Goal: Browse casually: Explore the website without a specific task or goal

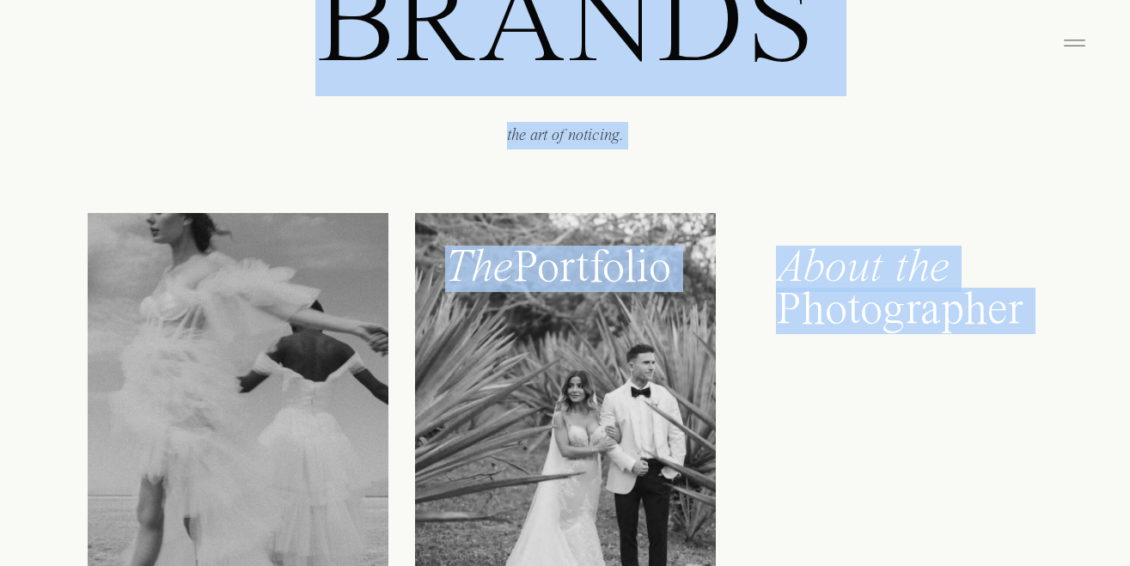
scroll to position [2062, 0]
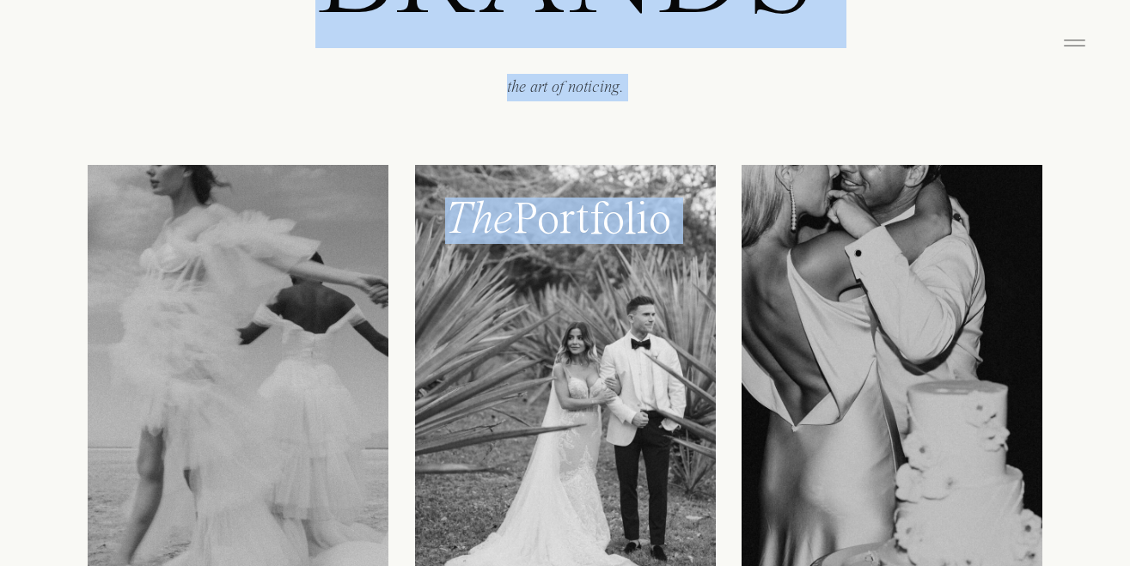
click at [453, 311] on div at bounding box center [565, 399] width 301 height 469
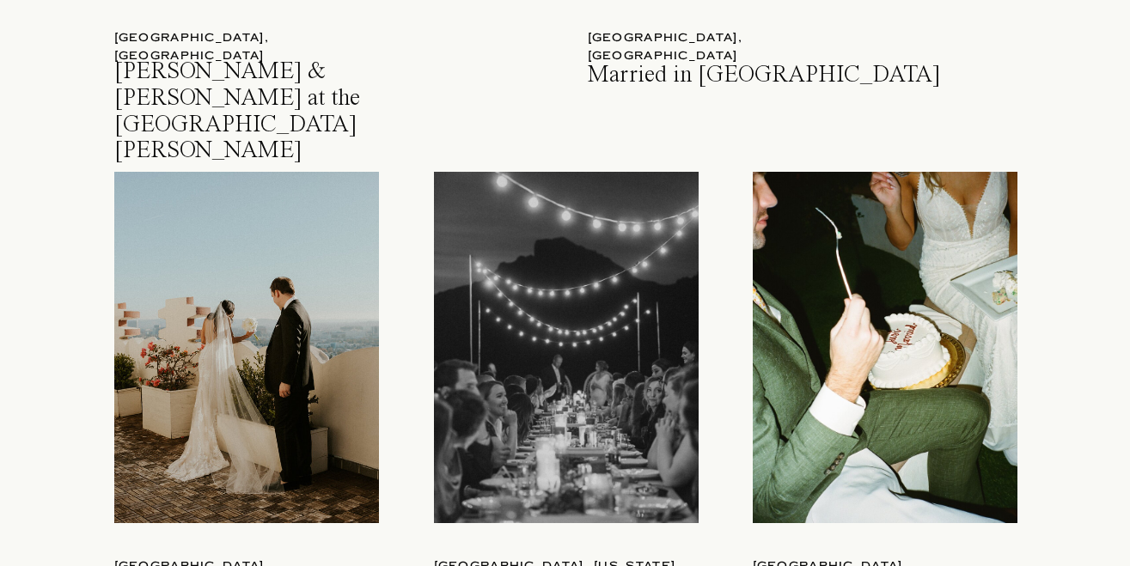
scroll to position [1997, 0]
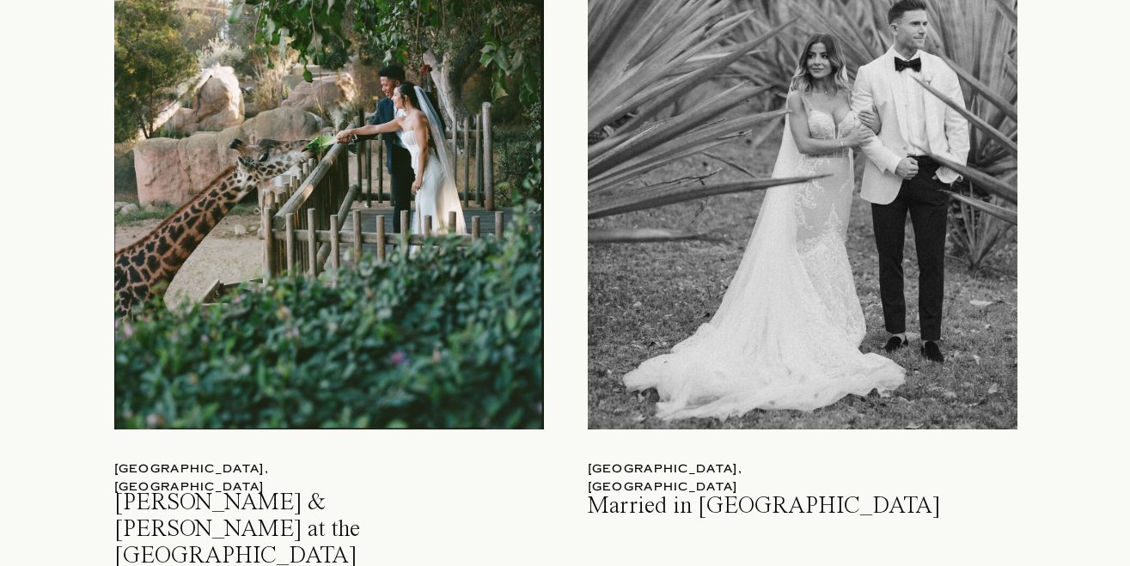
click at [953, 162] on div at bounding box center [803, 149] width 430 height 562
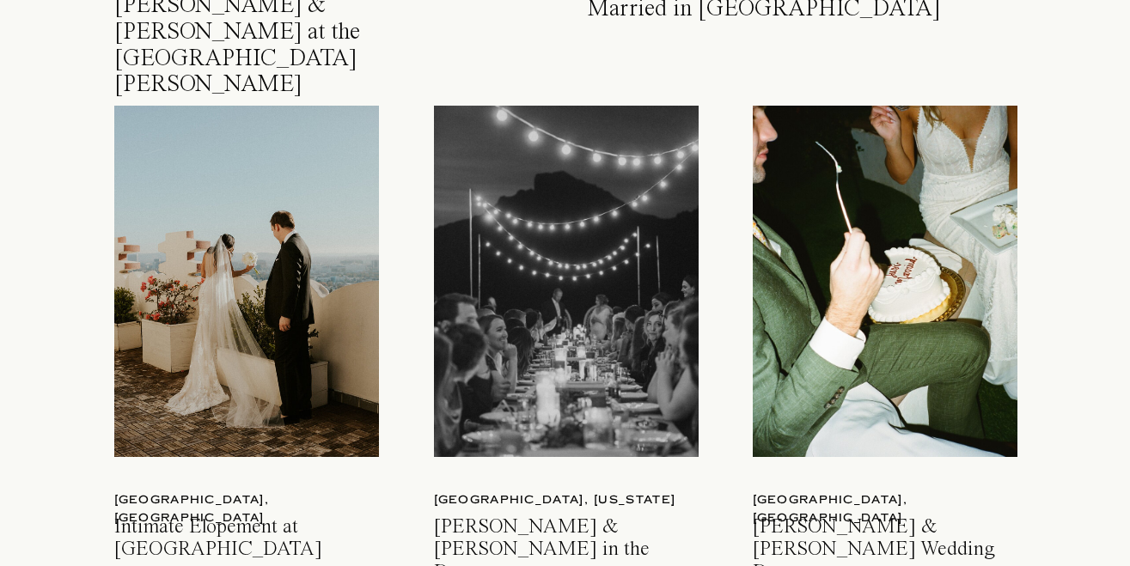
scroll to position [2537, 0]
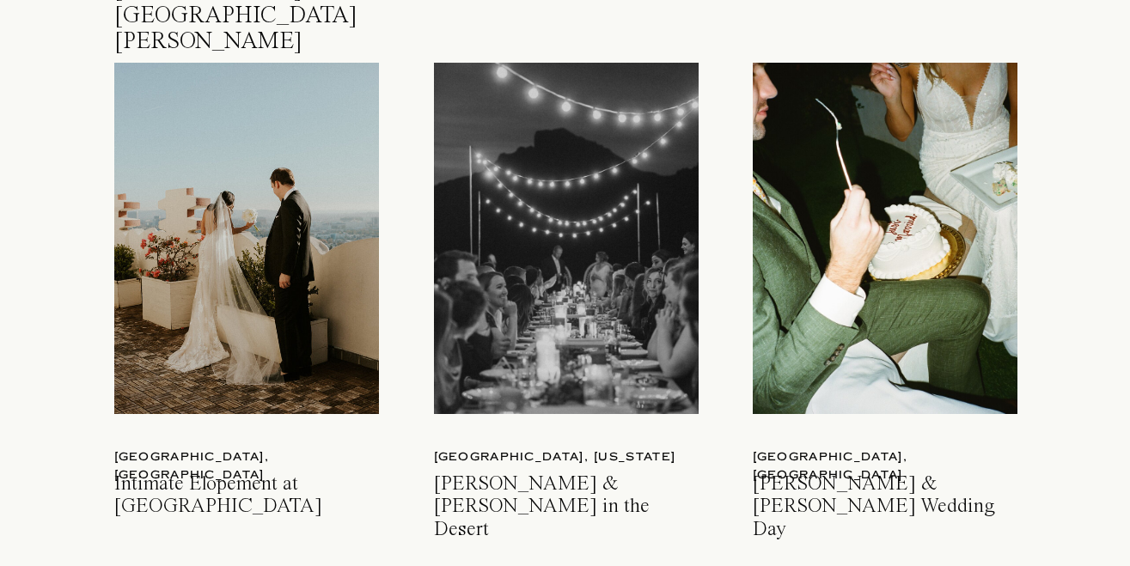
click at [620, 249] on div at bounding box center [566, 238] width 265 height 351
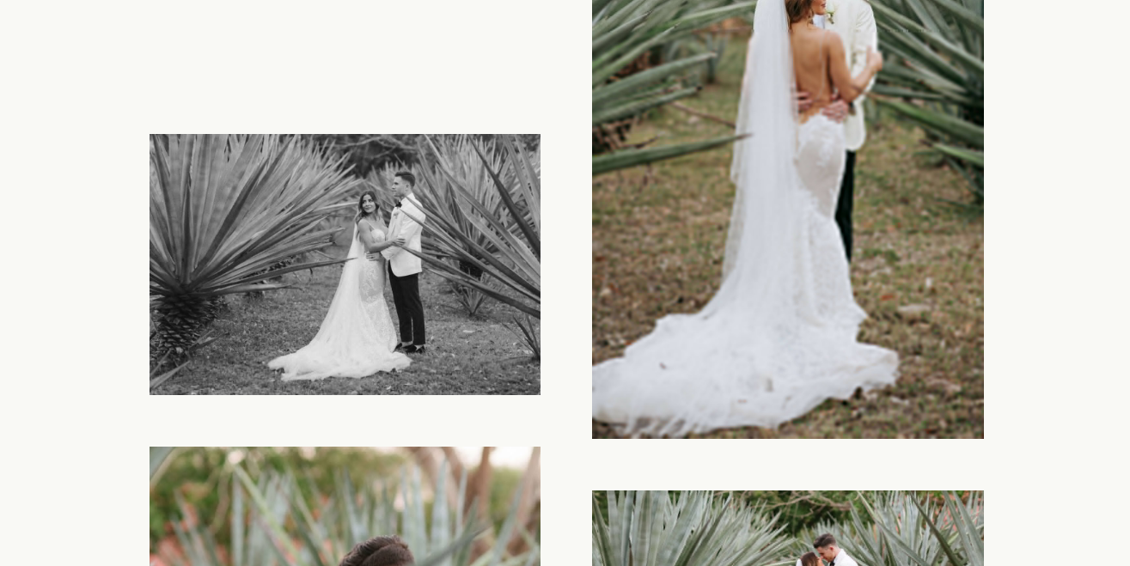
scroll to position [20352, 0]
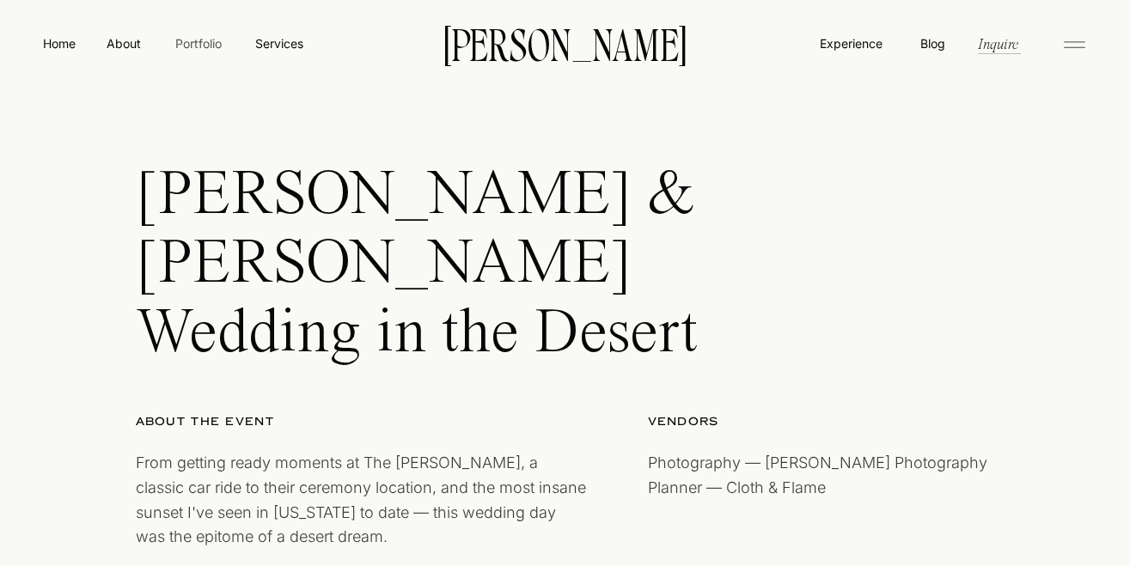
click at [197, 40] on nav "Portfolio" at bounding box center [198, 43] width 61 height 18
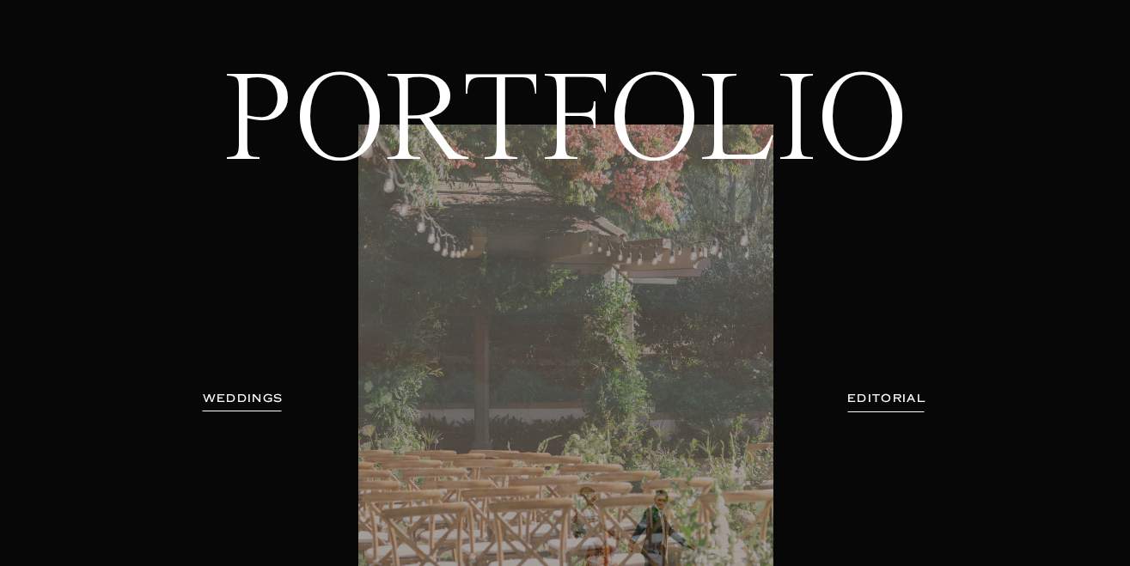
click at [871, 400] on h3 "EDITORIAL" at bounding box center [886, 398] width 125 height 17
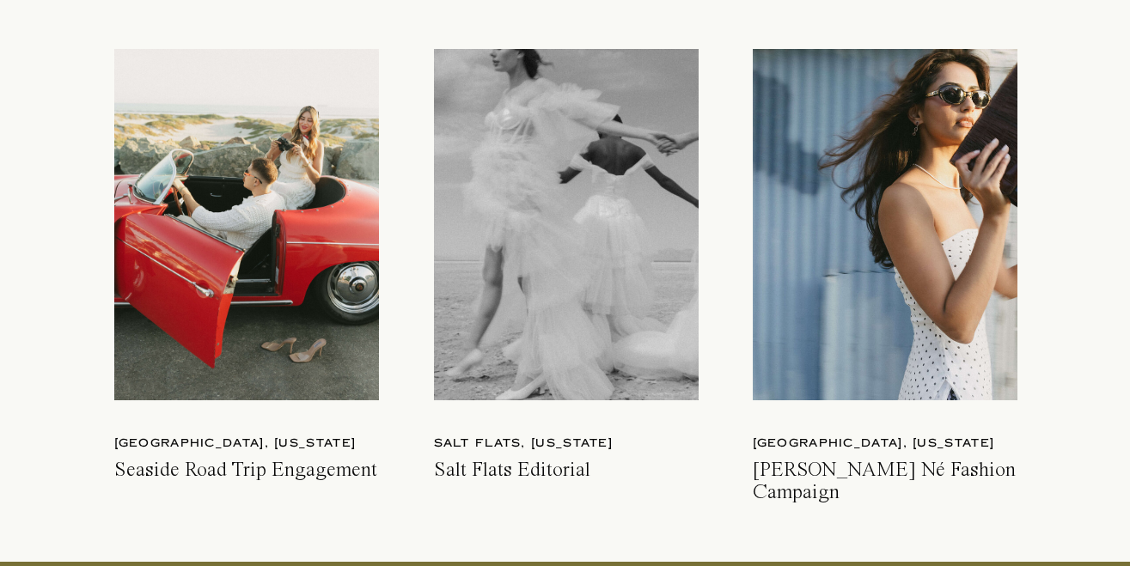
scroll to position [4791, 0]
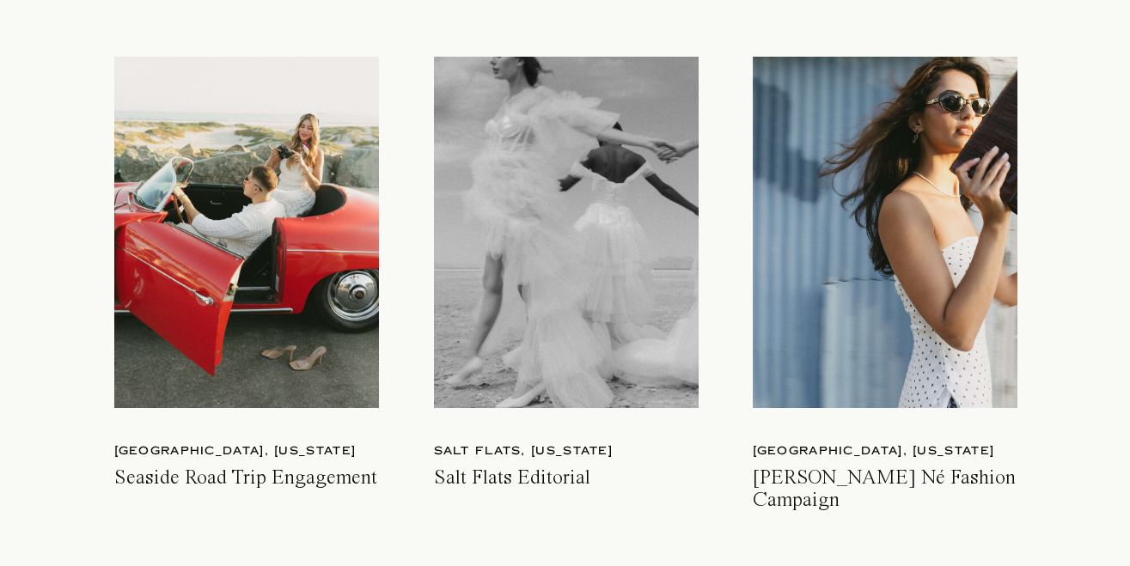
click at [481, 478] on h3 "Salt Flats Editorial" at bounding box center [568, 489] width 269 height 45
click at [878, 479] on h3 "Bajwa Né Fashion Campaign" at bounding box center [887, 489] width 269 height 45
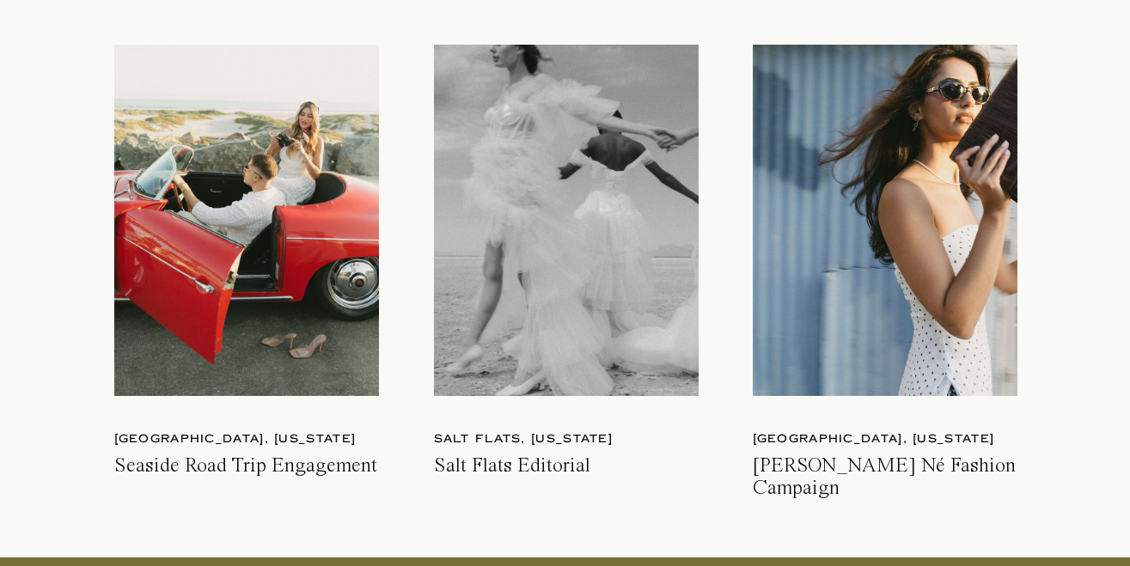
click at [253, 374] on div at bounding box center [246, 220] width 265 height 351
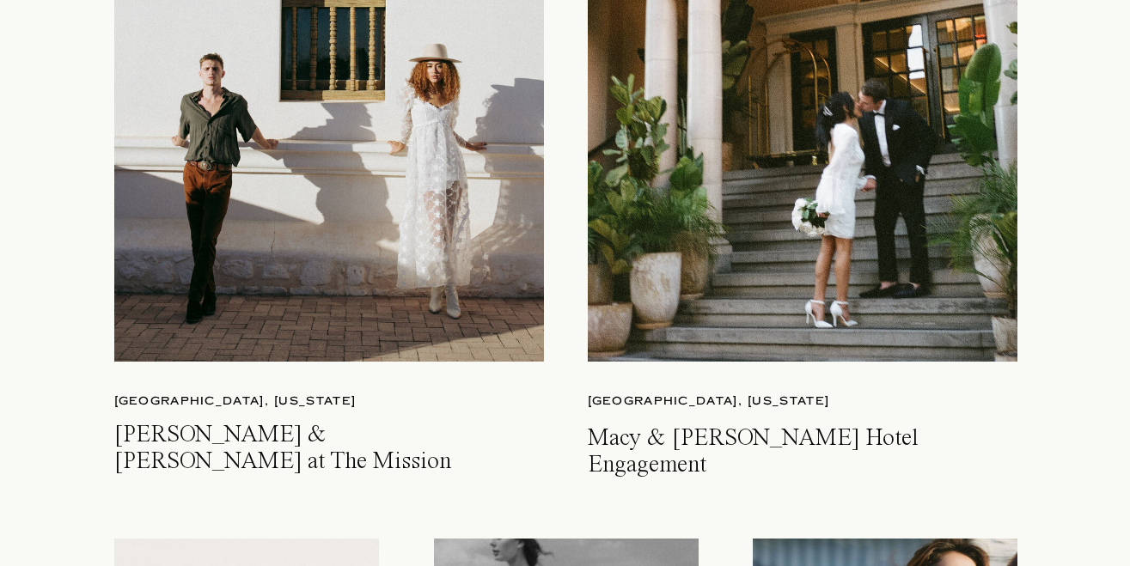
scroll to position [4261, 0]
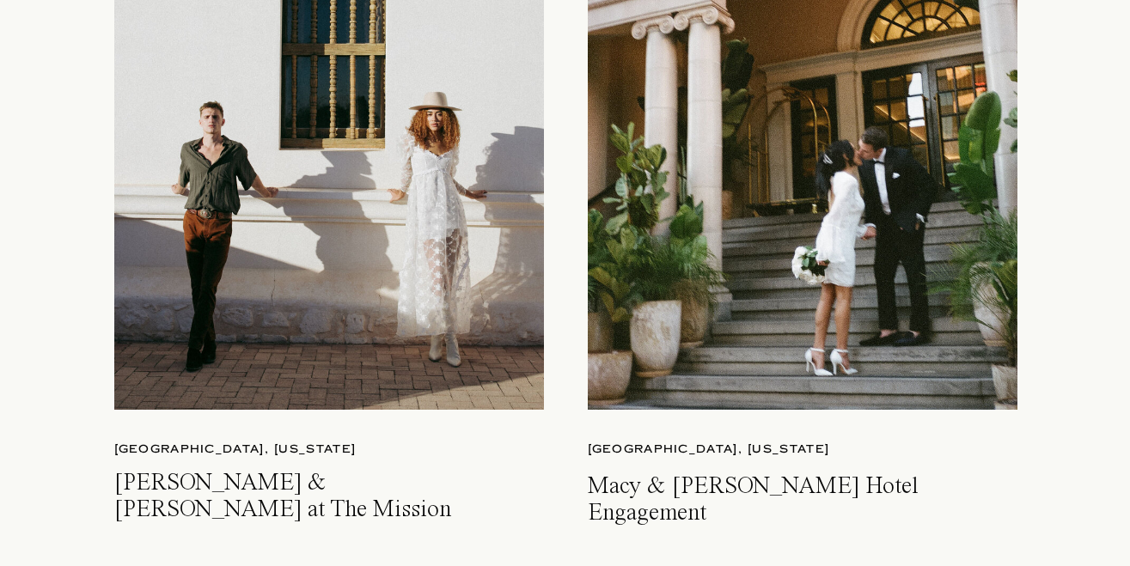
click at [690, 448] on p "San diego, california" at bounding box center [725, 450] width 275 height 18
click at [389, 283] on div at bounding box center [329, 129] width 430 height 562
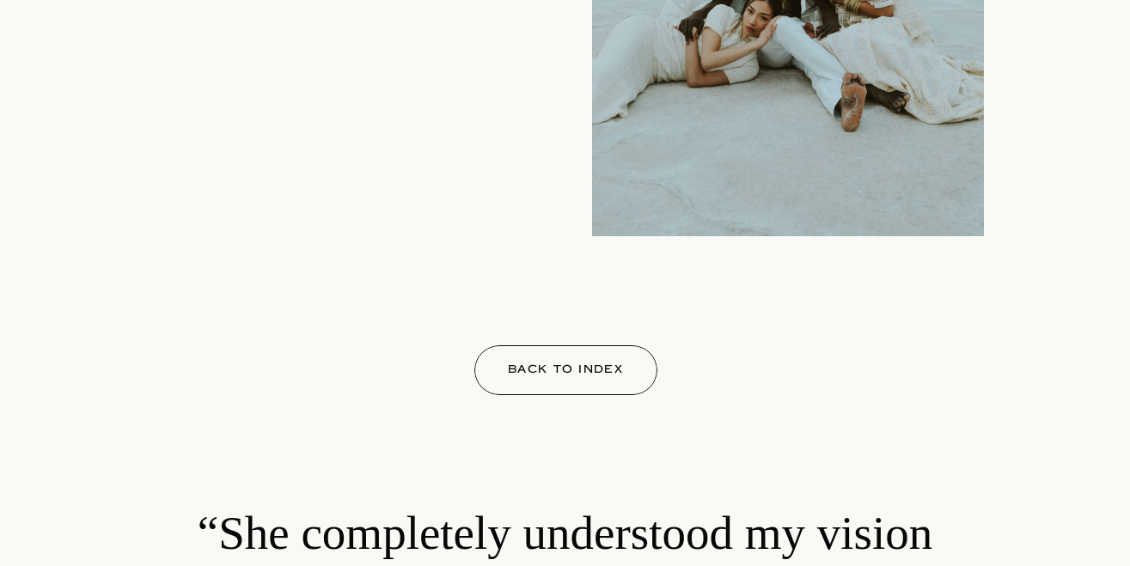
scroll to position [9122, 0]
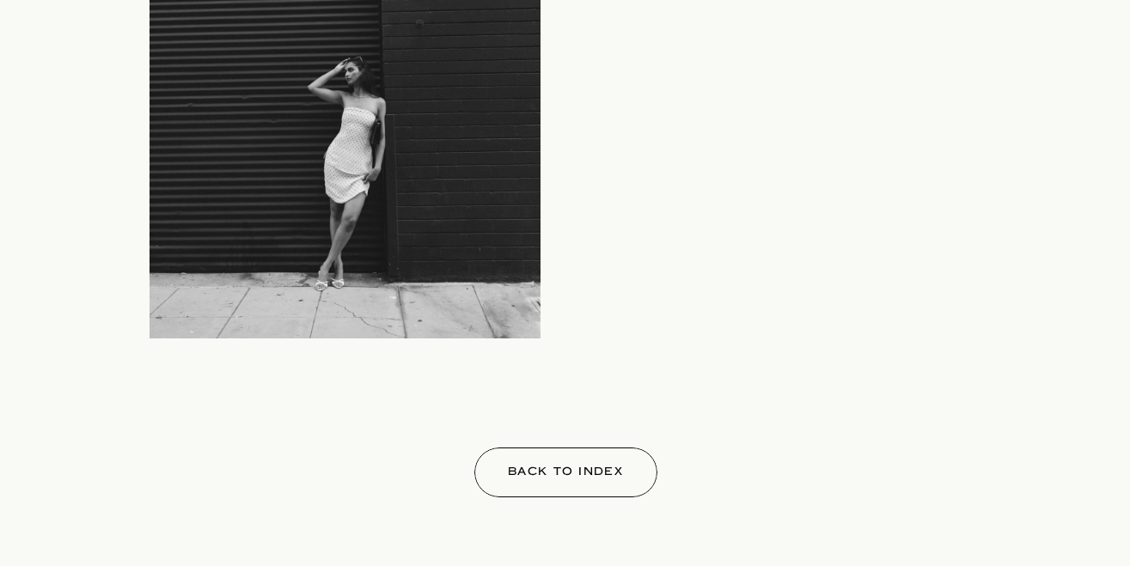
scroll to position [9005, 0]
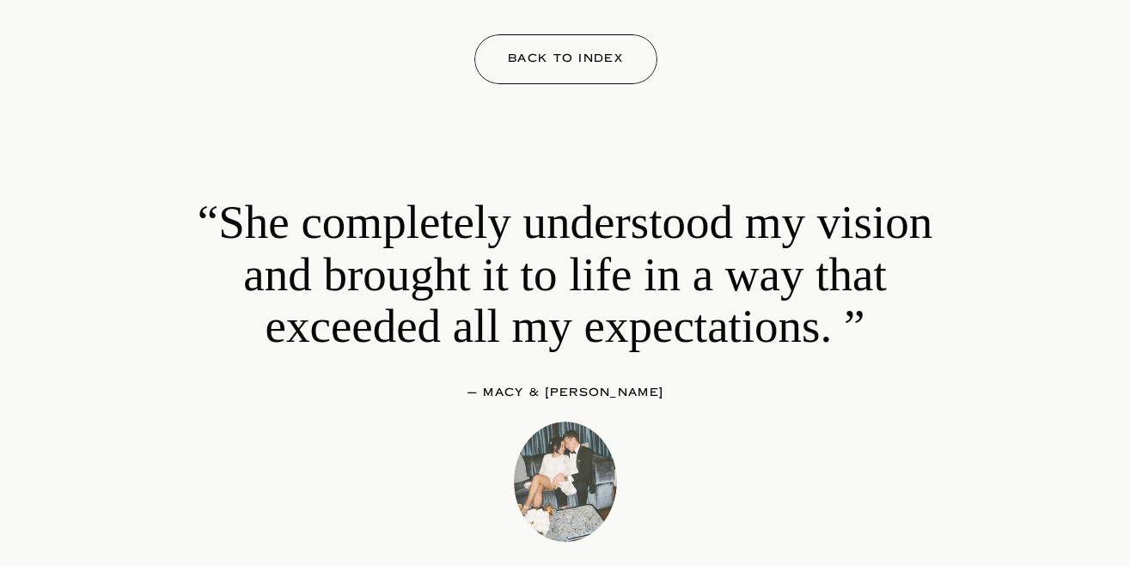
scroll to position [11925, 0]
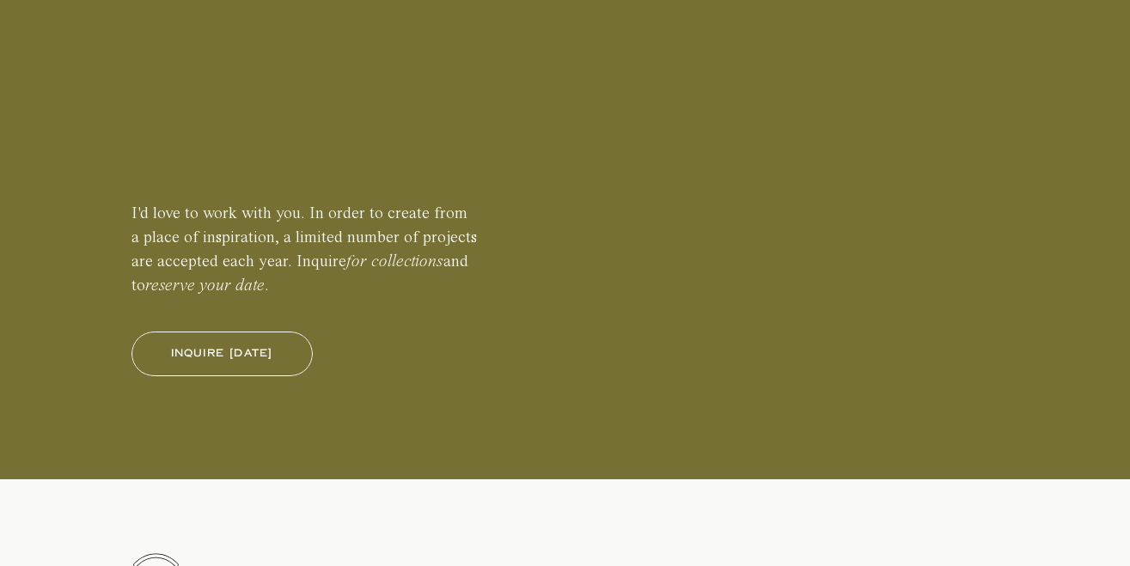
scroll to position [18708, 0]
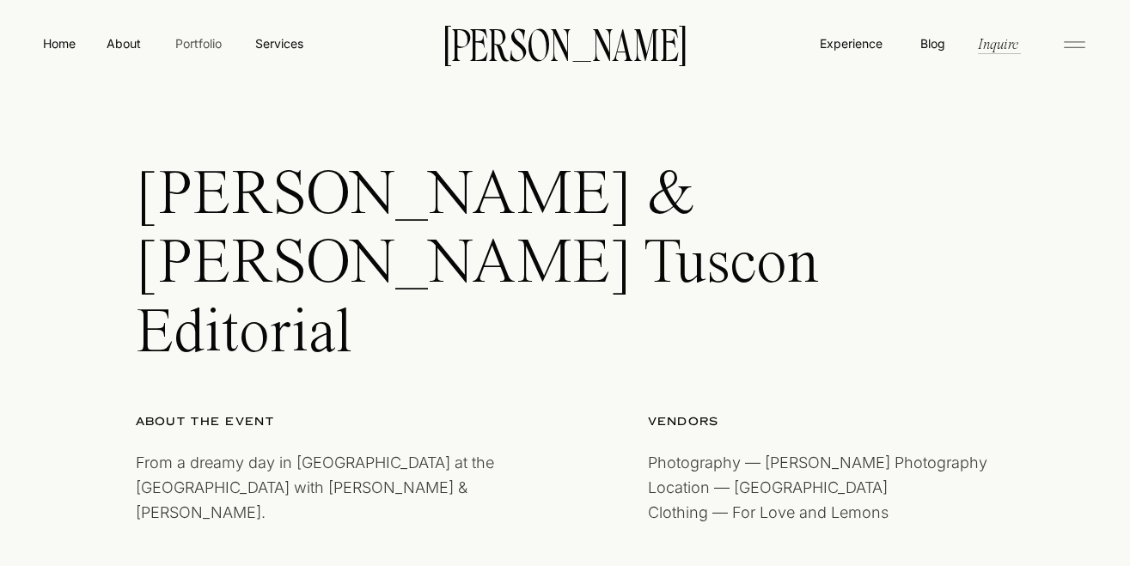
click at [192, 48] on nav "Portfolio" at bounding box center [198, 43] width 61 height 18
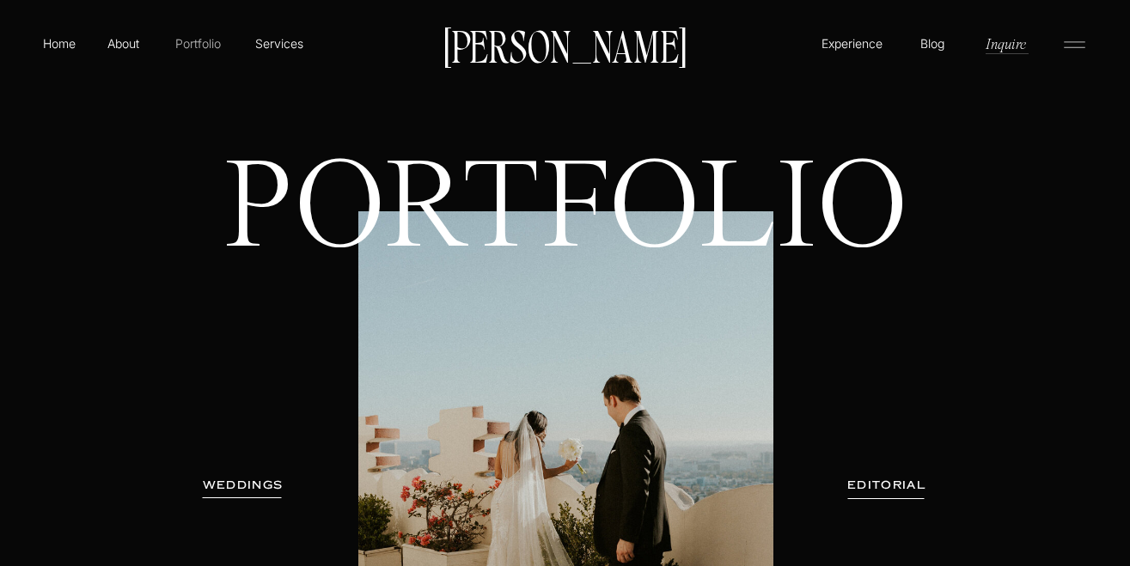
click at [195, 48] on p "Portfolio" at bounding box center [198, 43] width 61 height 18
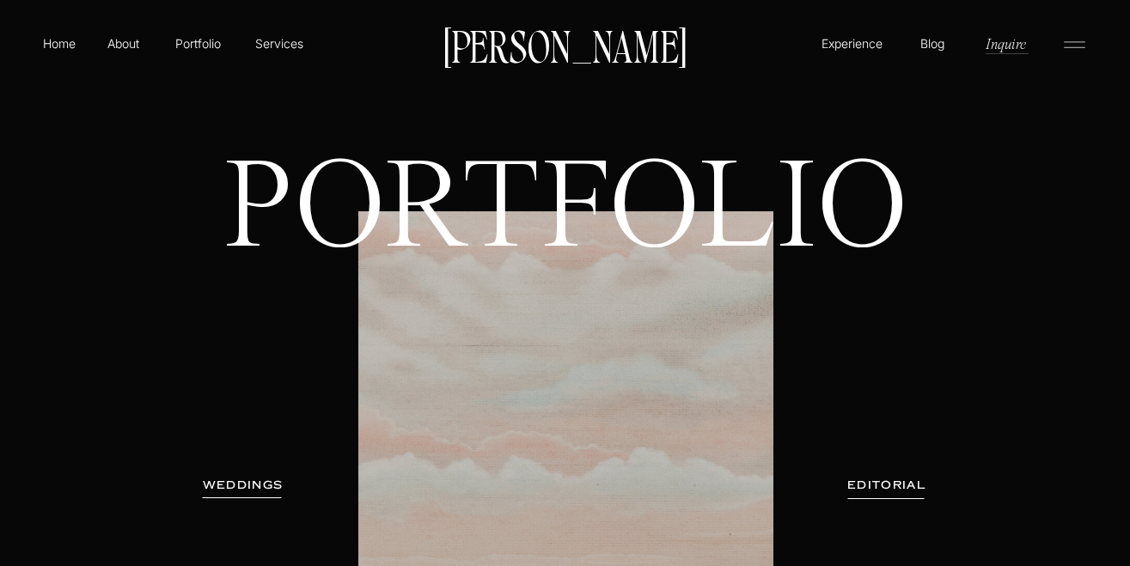
click at [228, 487] on h3 "WEDDINGS" at bounding box center [243, 485] width 108 height 17
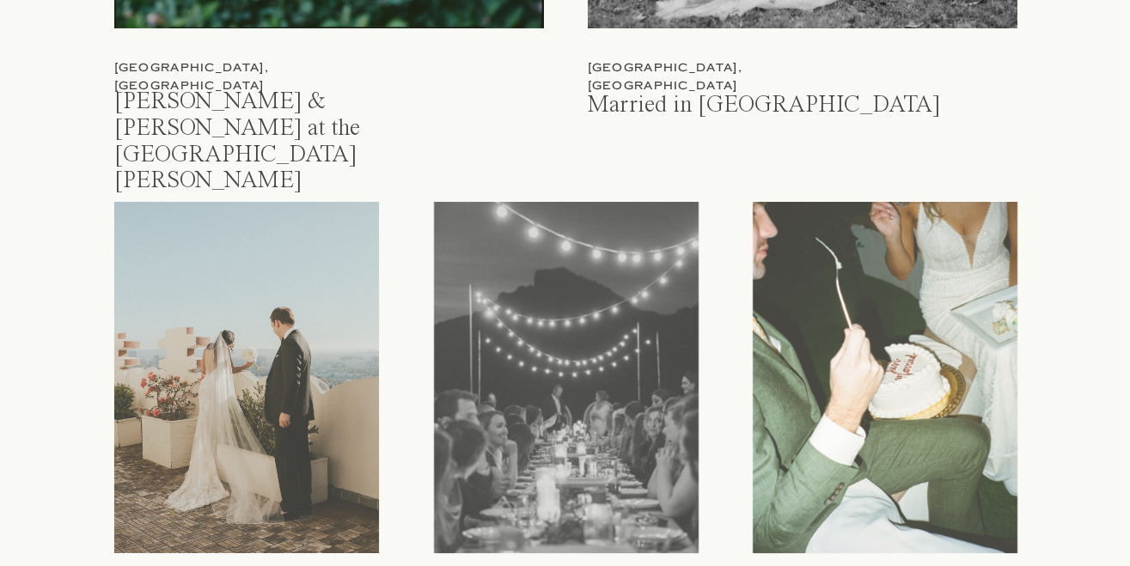
scroll to position [2595, 0]
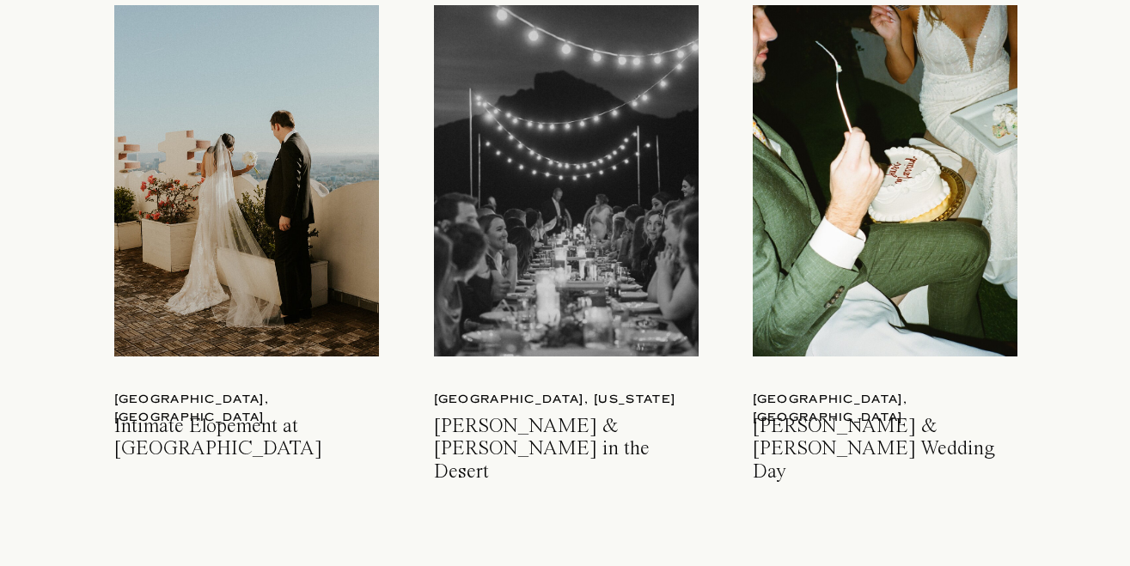
click at [500, 302] on div at bounding box center [566, 180] width 265 height 351
click at [838, 217] on div at bounding box center [885, 180] width 265 height 351
click at [230, 424] on h3 "Intimate Elopement at Sunset Tower Hotel" at bounding box center [248, 438] width 269 height 45
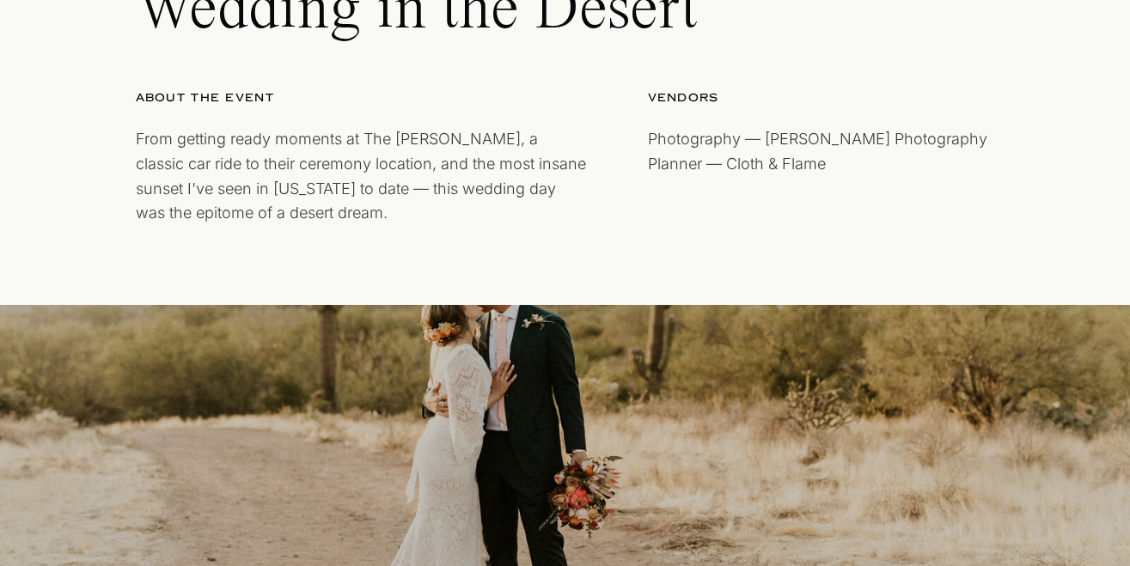
scroll to position [148, 0]
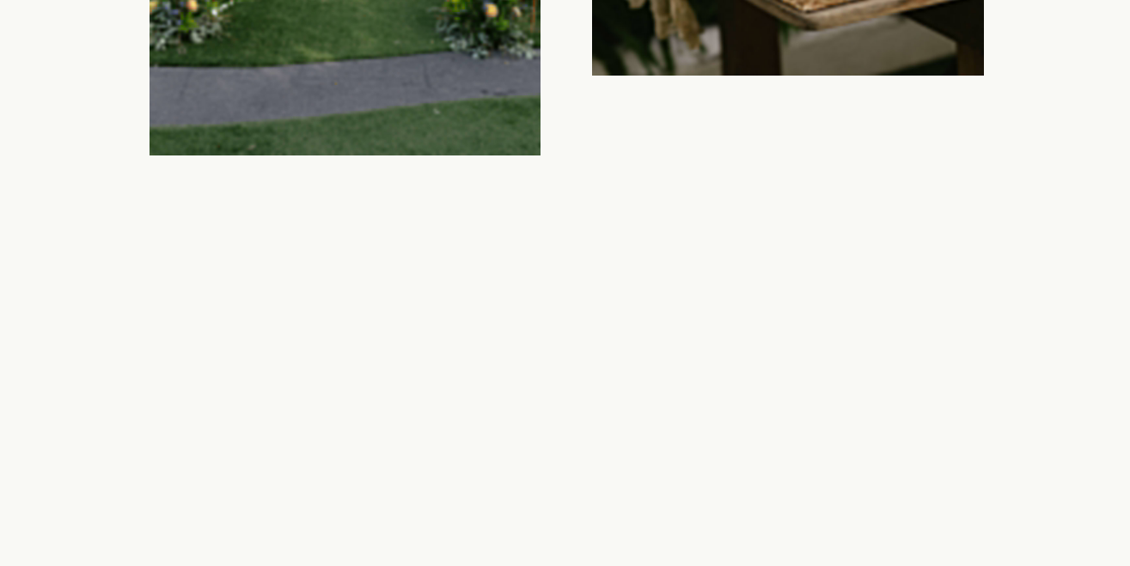
scroll to position [20762, 0]
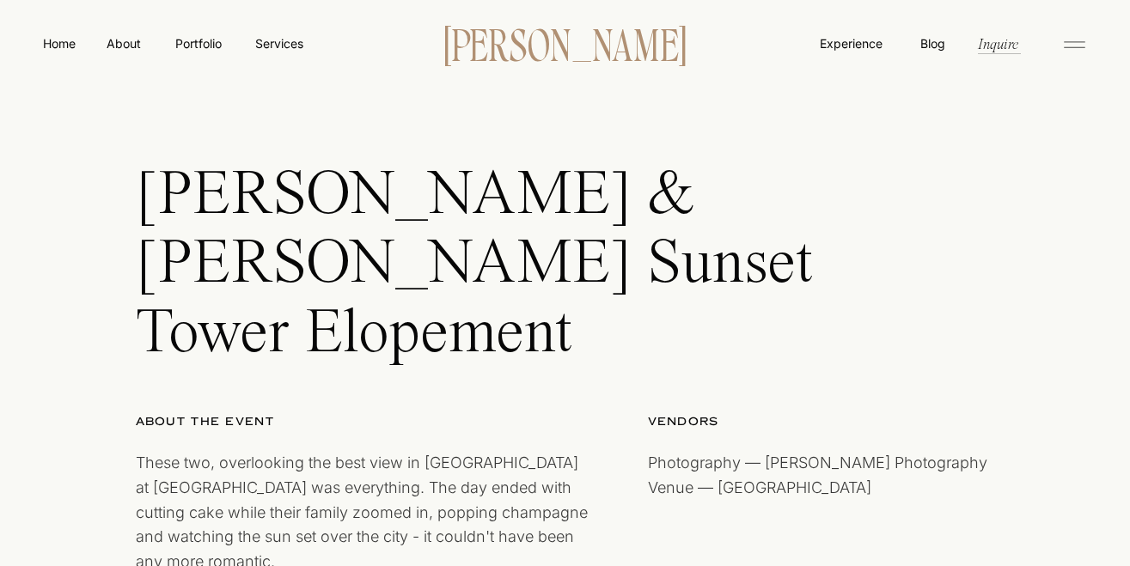
click at [551, 43] on p "[PERSON_NAME]" at bounding box center [566, 43] width 296 height 36
